Goal: Obtain resource: Obtain resource

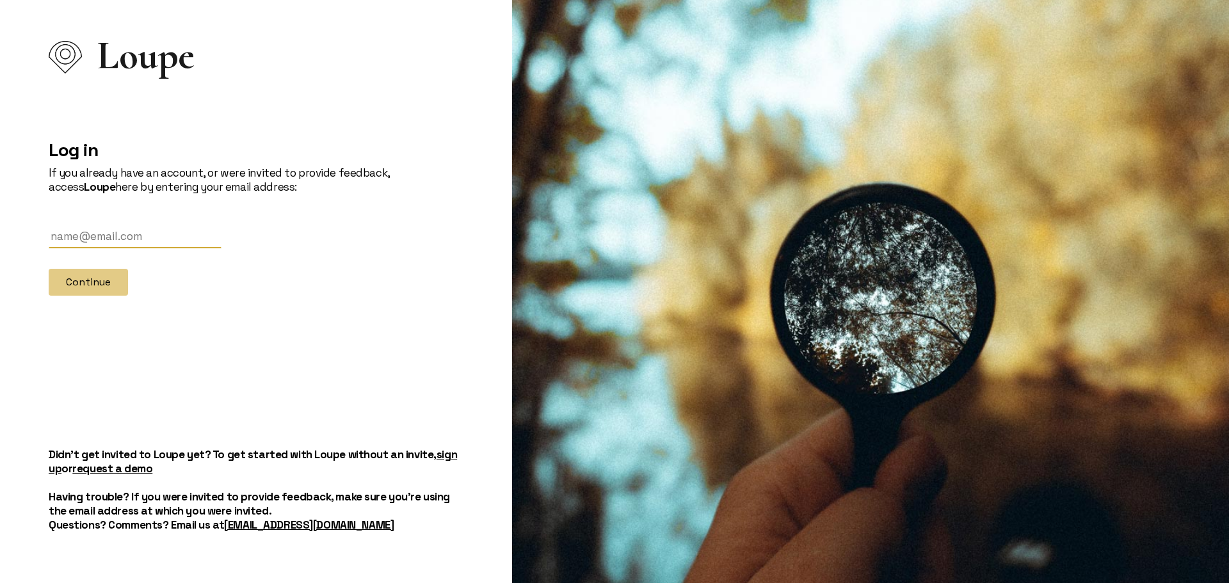
click at [98, 230] on input "text" at bounding box center [135, 237] width 173 height 24
type input "[PERSON_NAME][EMAIL_ADDRESS][DOMAIN_NAME]"
click at [104, 287] on button "Continue" at bounding box center [88, 282] width 79 height 27
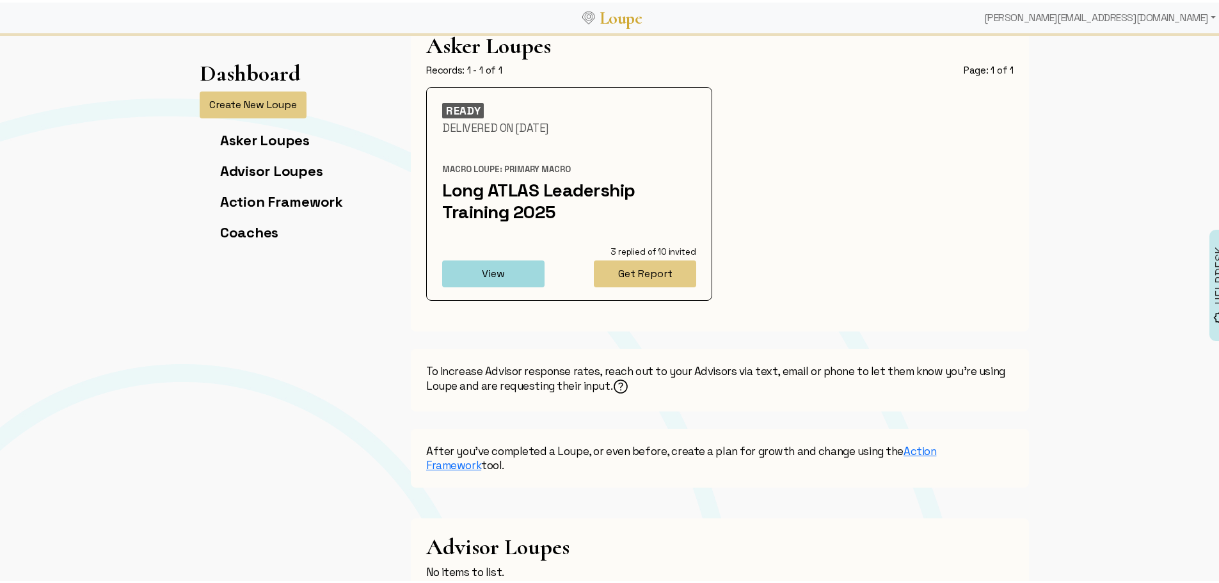
scroll to position [44, 0]
click at [668, 275] on button "Get Report" at bounding box center [645, 270] width 102 height 27
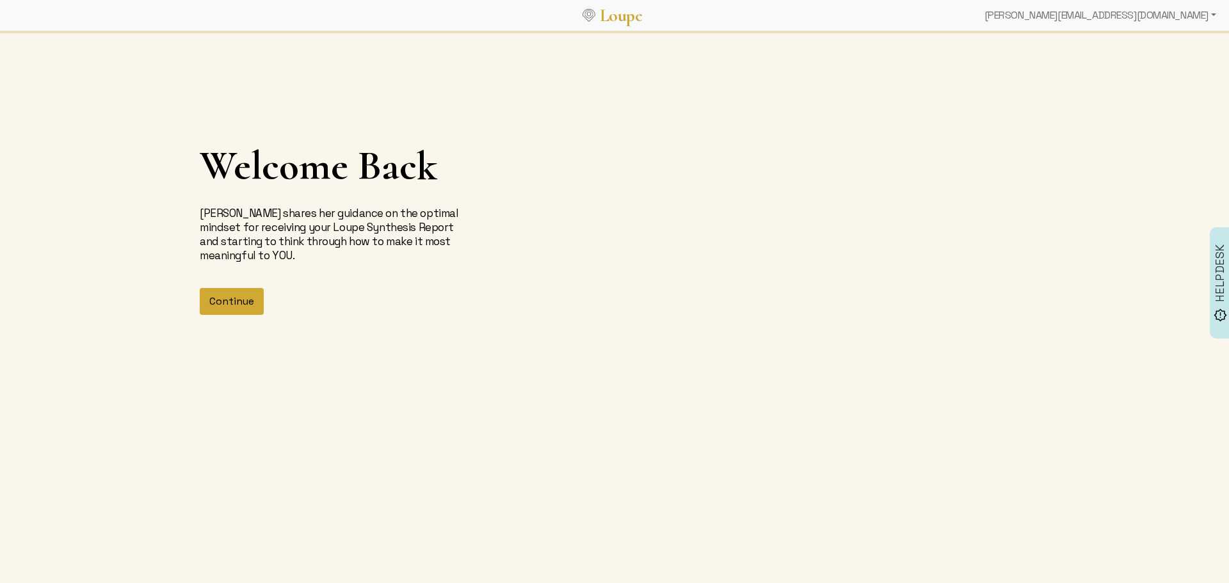
click at [237, 308] on button "Continue" at bounding box center [232, 301] width 64 height 27
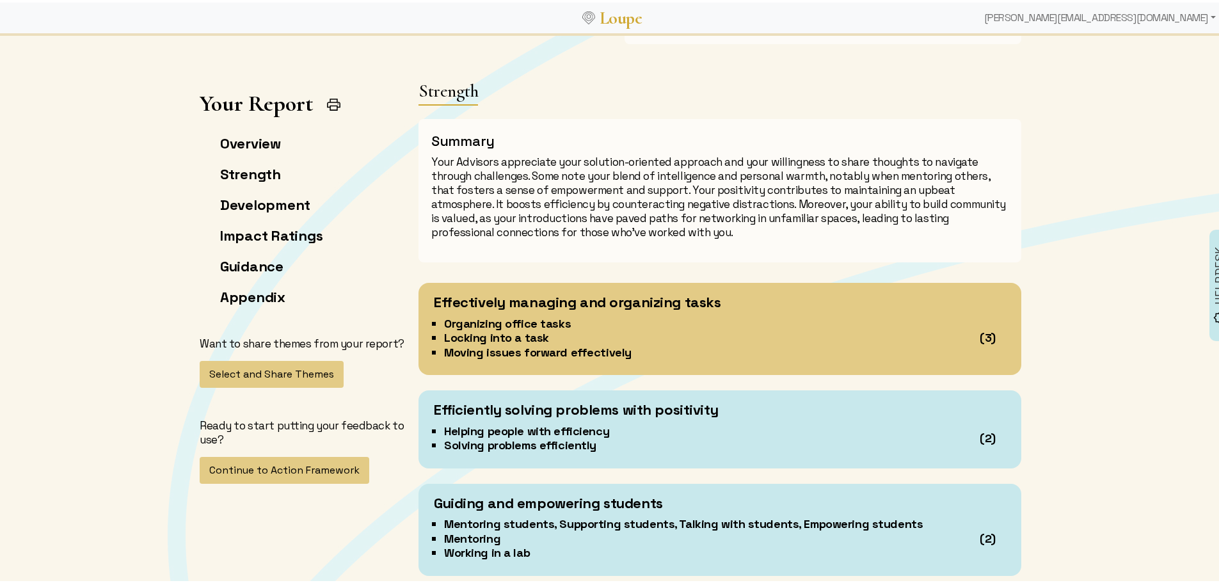
scroll to position [974, 0]
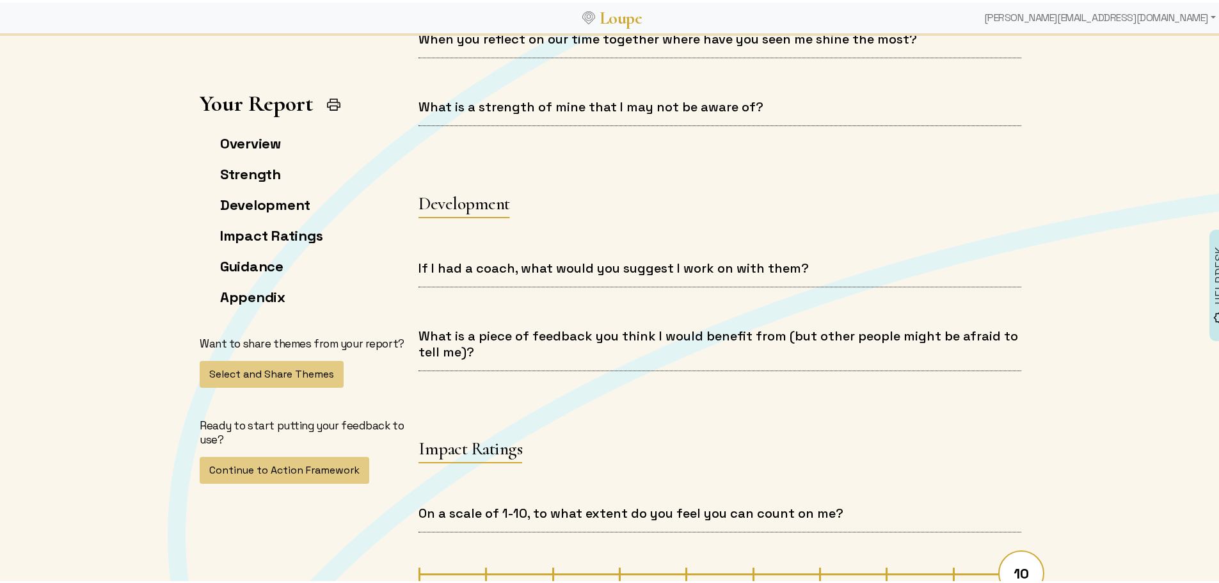
scroll to position [1755, 0]
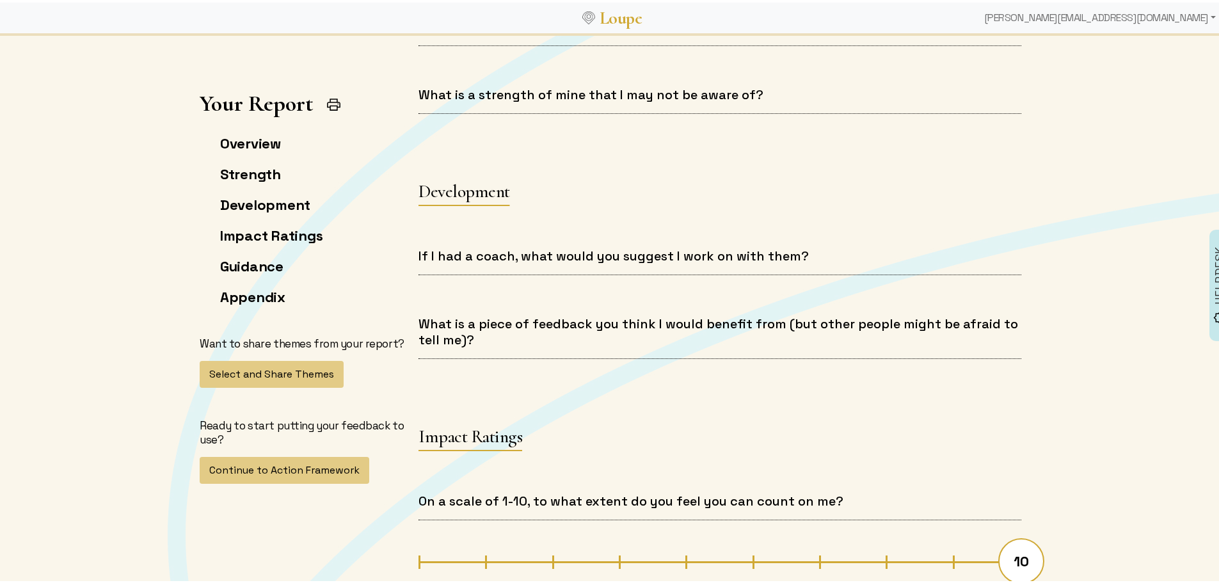
click at [678, 257] on h4 "If I had a coach, what would you suggest I work on with them?" at bounding box center [720, 254] width 603 height 16
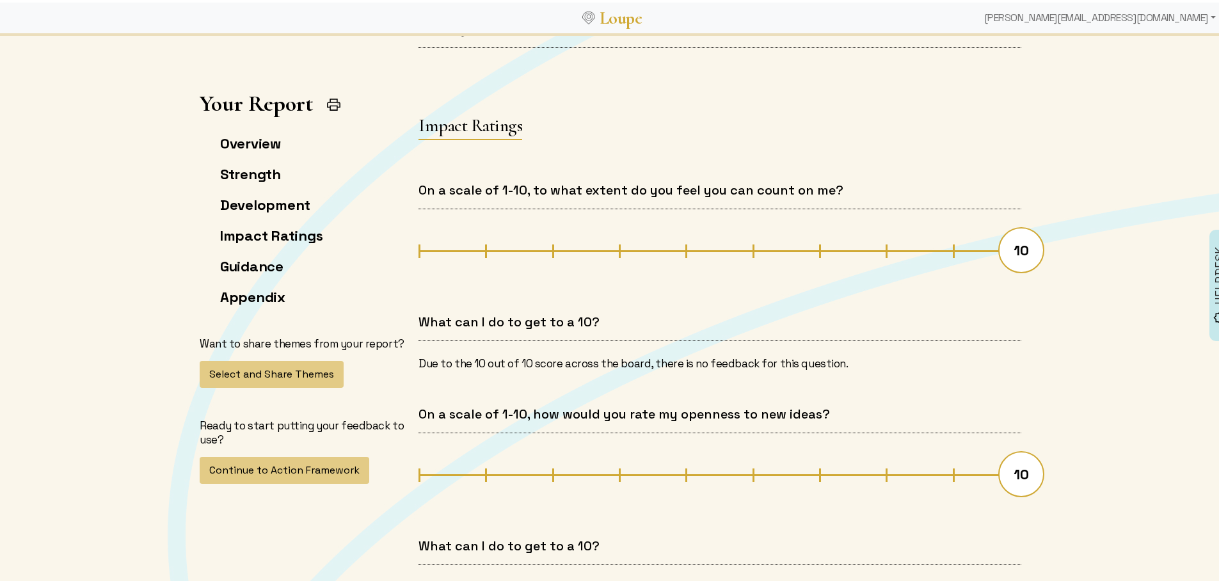
scroll to position [2104, 0]
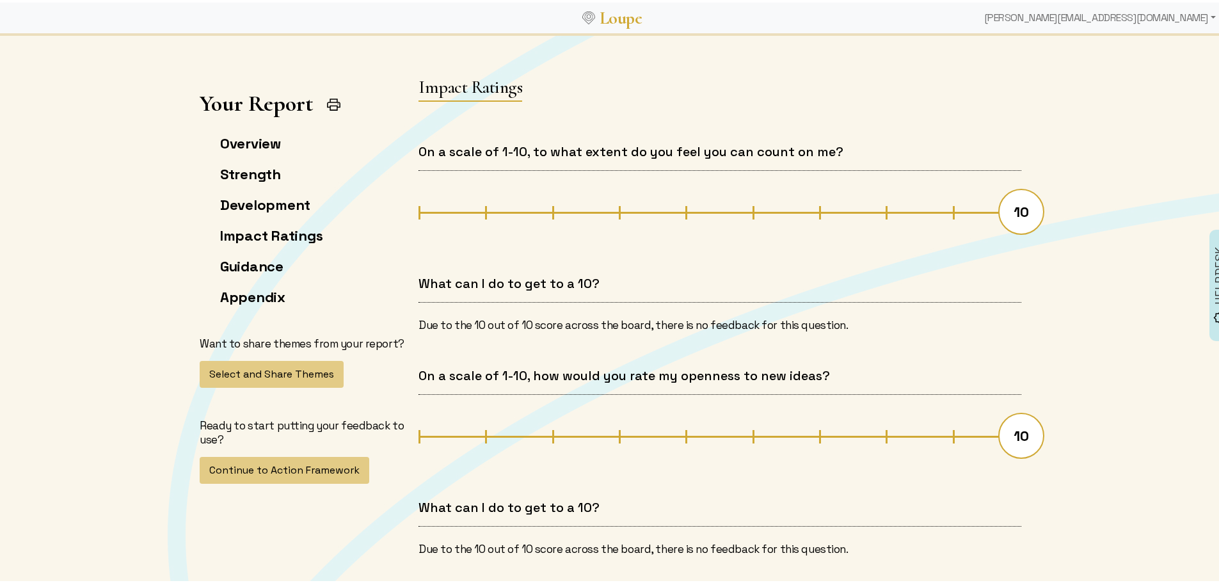
click at [673, 420] on div at bounding box center [720, 425] width 603 height 31
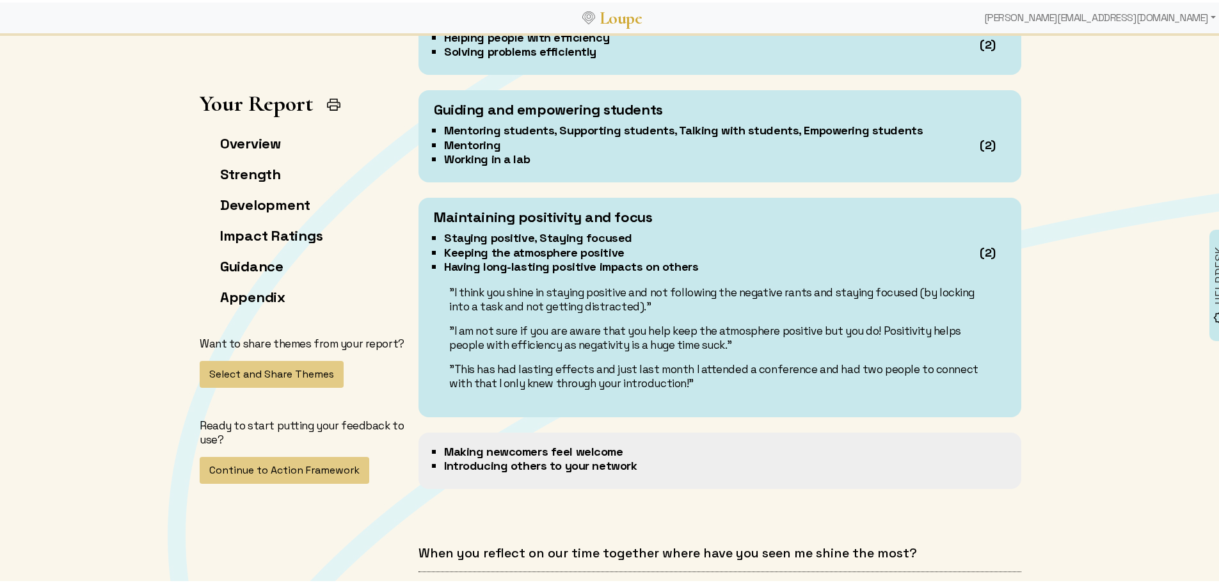
scroll to position [1359, 0]
